Goal: Navigation & Orientation: Find specific page/section

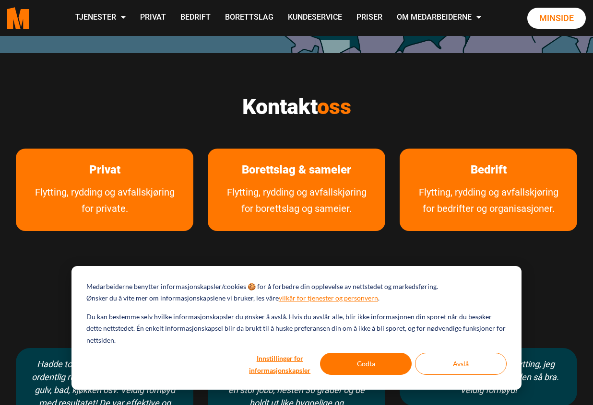
scroll to position [432, 0]
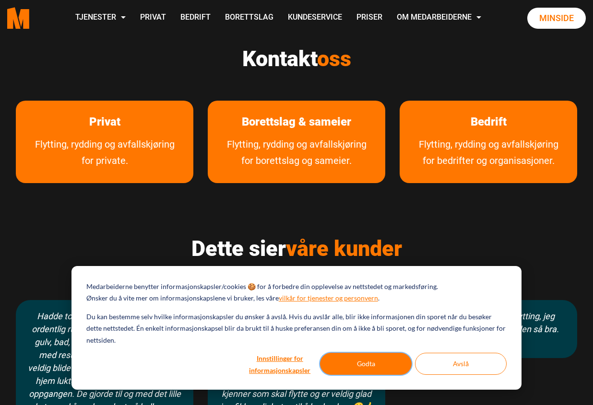
click at [366, 367] on button "Godta" at bounding box center [366, 364] width 92 height 22
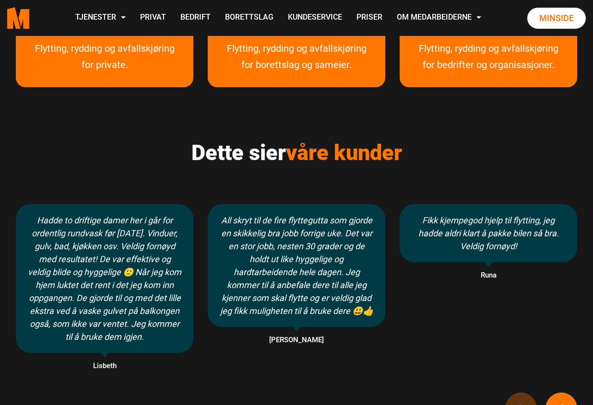
scroll to position [336, 0]
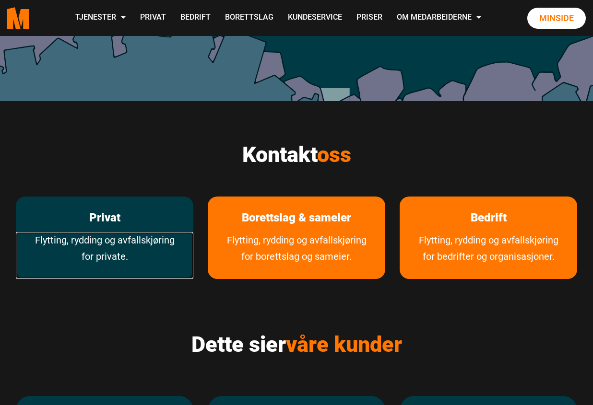
click at [81, 246] on link "Flytting, rydding og avfallskjøring for private." at bounding box center [104, 255] width 177 height 47
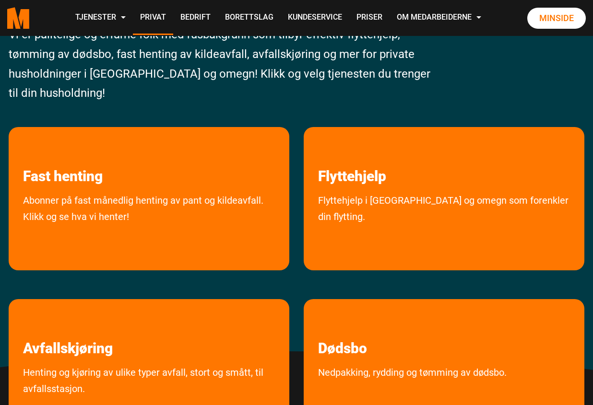
scroll to position [192, 0]
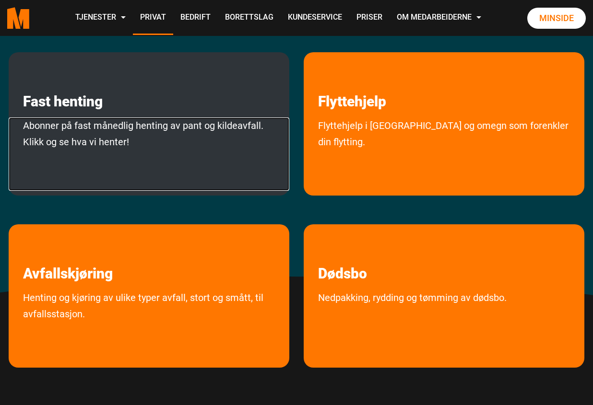
click at [253, 131] on link "Abonner på fast månedlig henting av pant og kildeavfall. Klikk og se hva vi hen…" at bounding box center [149, 154] width 281 height 73
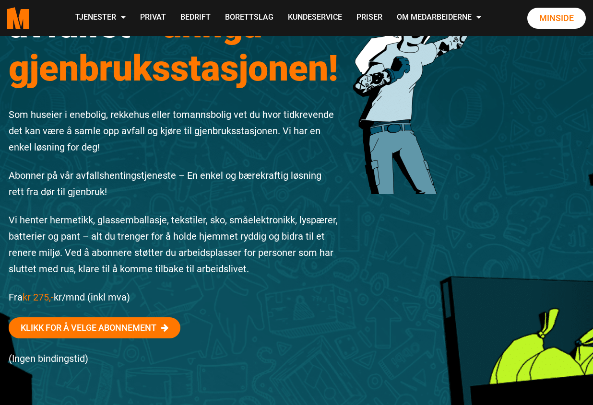
scroll to position [144, 0]
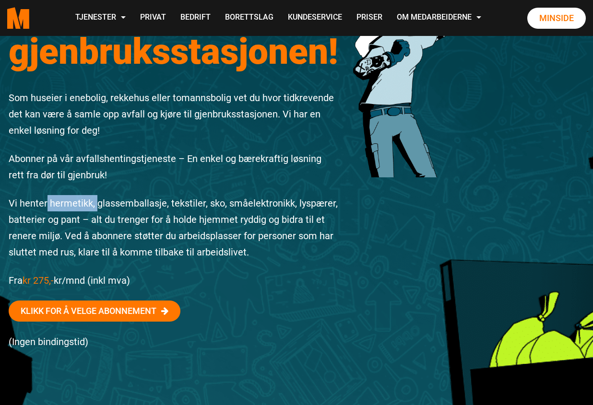
drag, startPoint x: 47, startPoint y: 205, endPoint x: 96, endPoint y: 210, distance: 48.7
click at [96, 210] on p "Vi henter hermetikk, glassemballasje, tekstiler, sko, småelektronikk, lyspærer,…" at bounding box center [174, 227] width 330 height 65
drag, startPoint x: 96, startPoint y: 210, endPoint x: 116, endPoint y: 211, distance: 19.7
click at [116, 211] on p "Vi henter hermetikk, glassemballasje, tekstiler, sko, småelektronikk, lyspærer,…" at bounding box center [174, 227] width 330 height 65
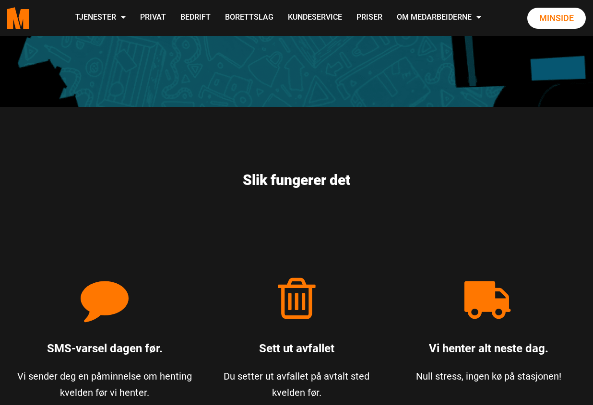
scroll to position [480, 0]
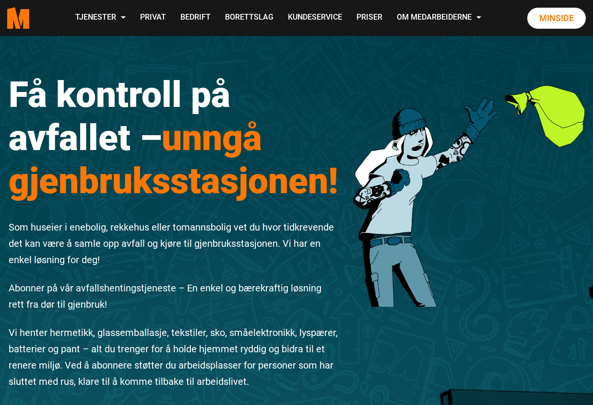
scroll to position [0, 0]
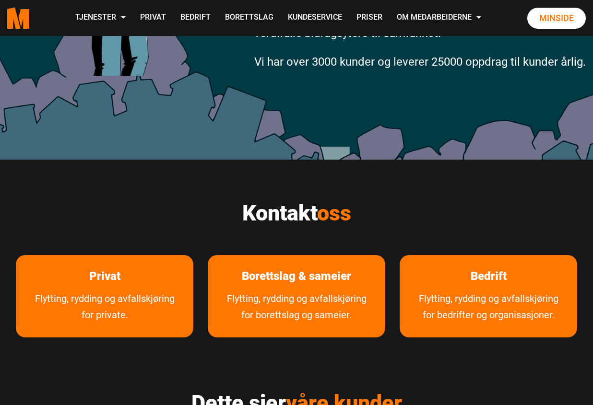
scroll to position [288, 0]
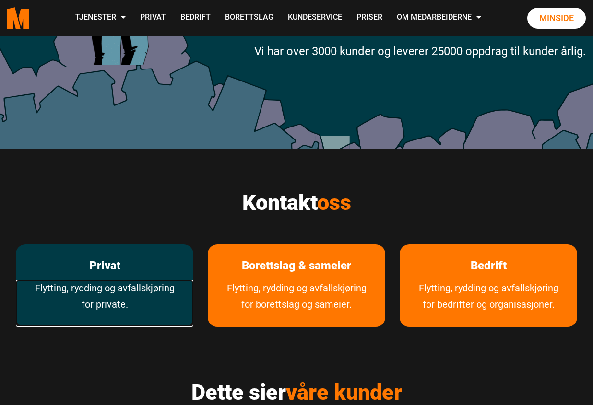
click at [128, 298] on link "Flytting, rydding og avfallskjøring for private." at bounding box center [104, 303] width 177 height 47
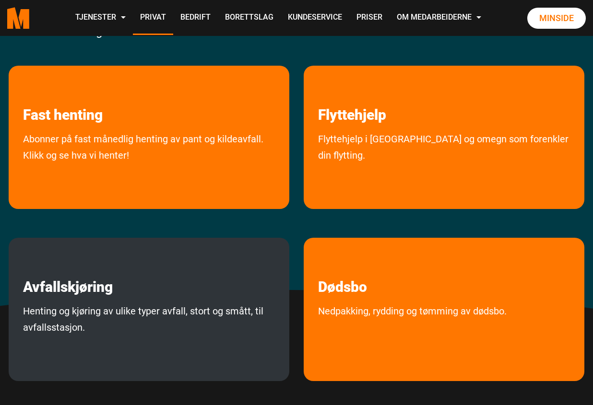
scroll to position [162, 0]
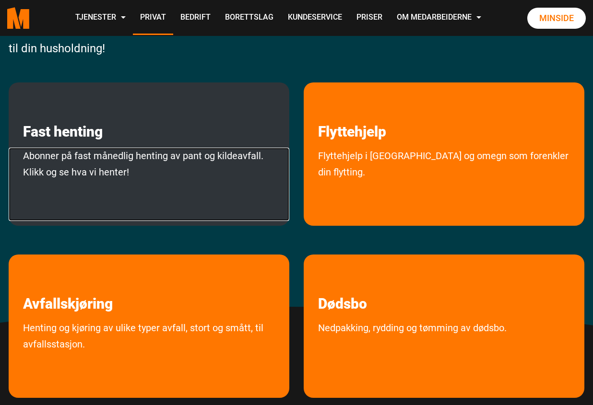
click at [97, 162] on link "Abonner på fast månedlig henting av pant og kildeavfall. Klikk og se hva vi hen…" at bounding box center [149, 184] width 281 height 73
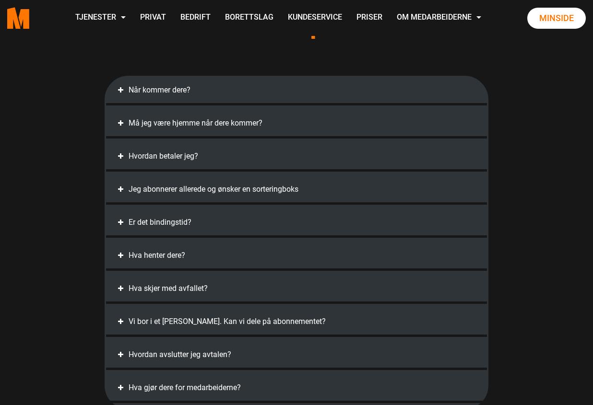
scroll to position [2111, 0]
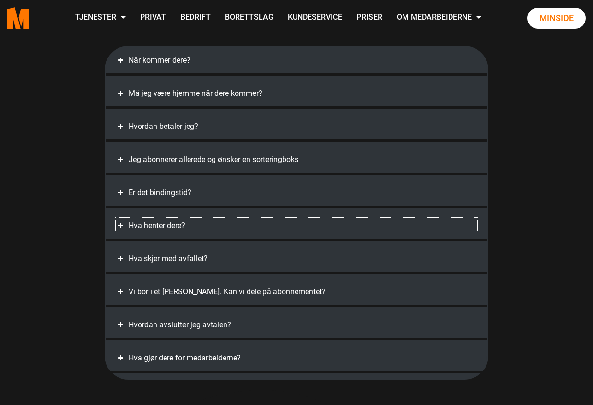
click at [119, 225] on span at bounding box center [121, 226] width 10 height 10
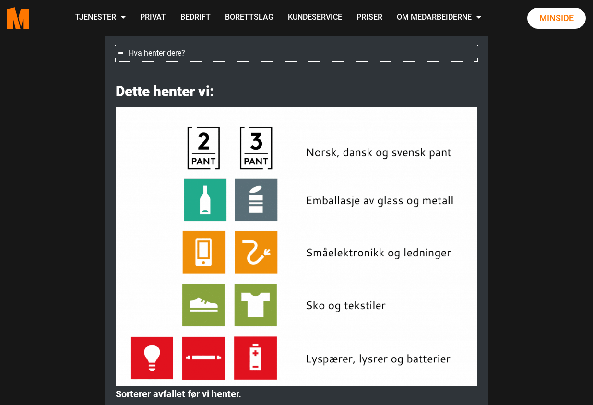
scroll to position [2254, 0]
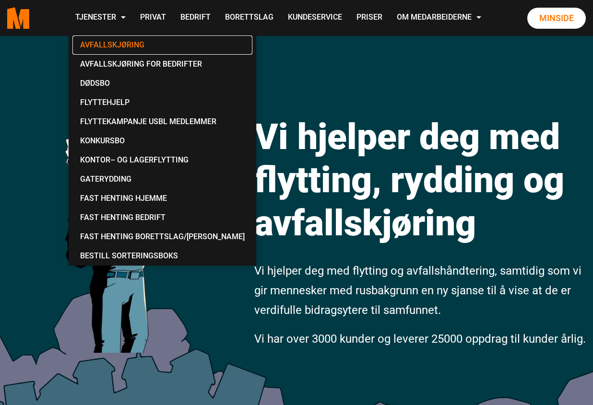
click at [120, 43] on link "Avfallskjøring" at bounding box center [162, 44] width 180 height 19
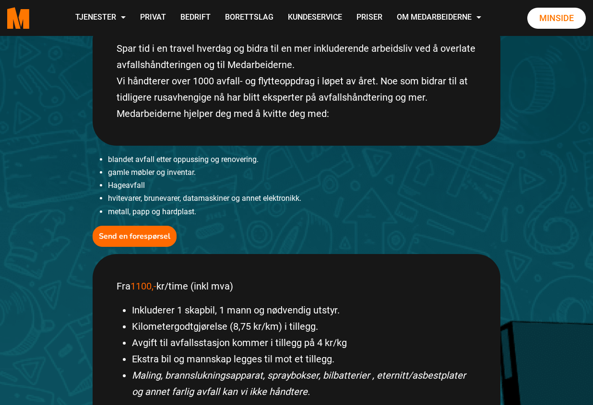
scroll to position [86, 0]
